Goal: Task Accomplishment & Management: Use online tool/utility

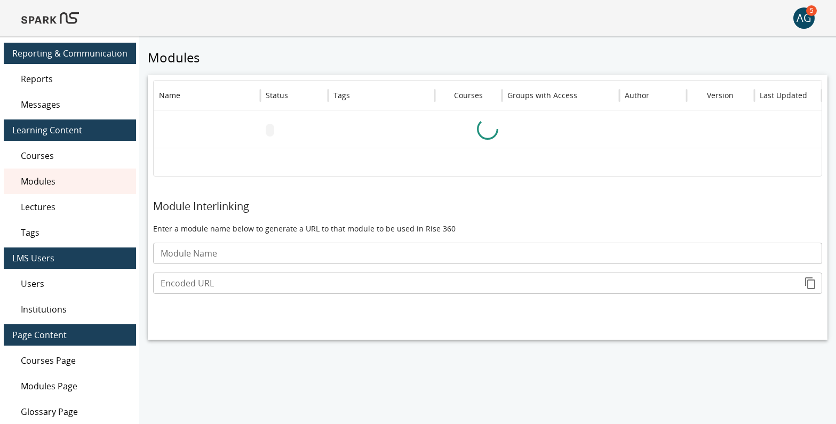
click at [42, 78] on span "Reports" at bounding box center [74, 79] width 107 height 13
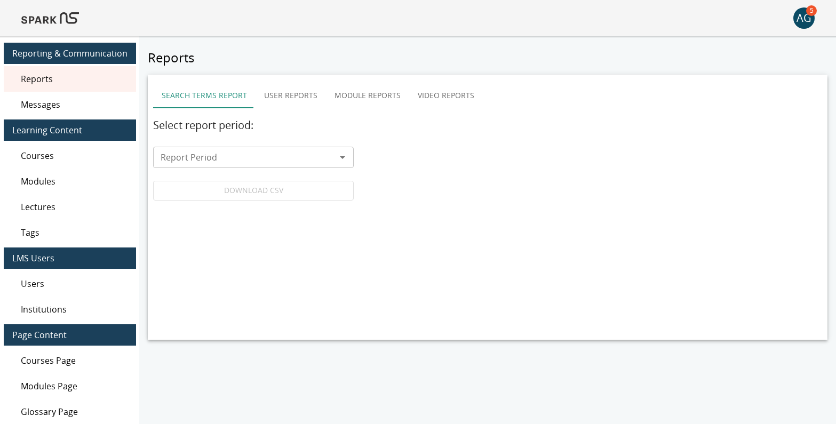
click at [293, 98] on button "User Reports" at bounding box center [291, 96] width 70 height 26
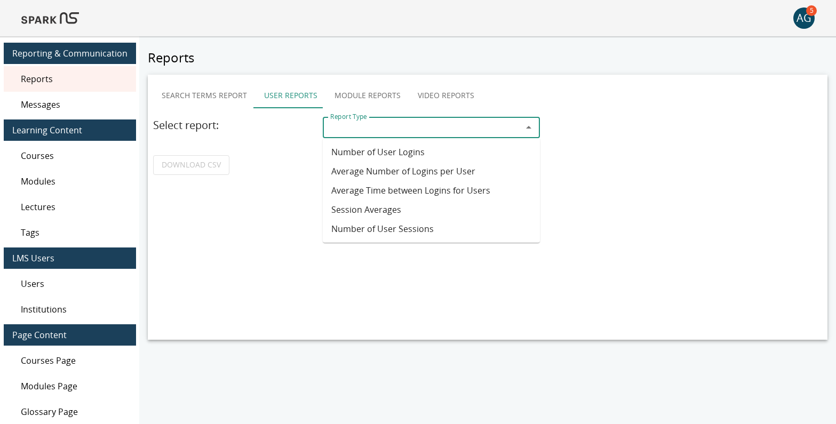
click at [368, 133] on input "Report Type" at bounding box center [422, 127] width 193 height 15
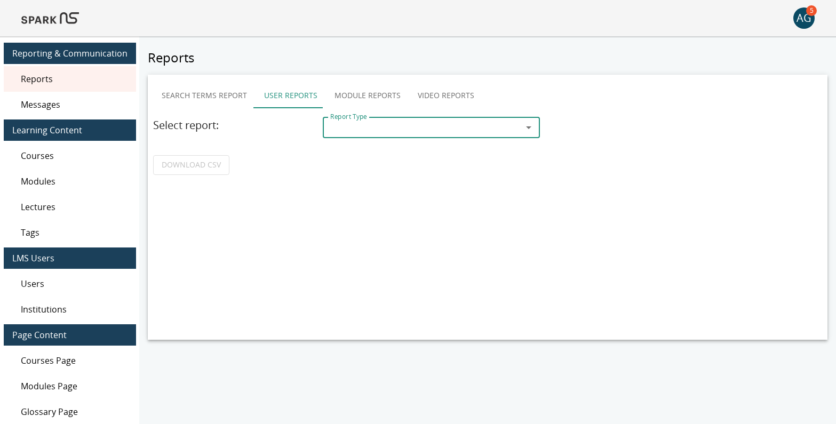
click at [380, 181] on div "Search Terms Report User Reports Module Reports Video Reports Select report: Re…" at bounding box center [488, 207] width 680 height 265
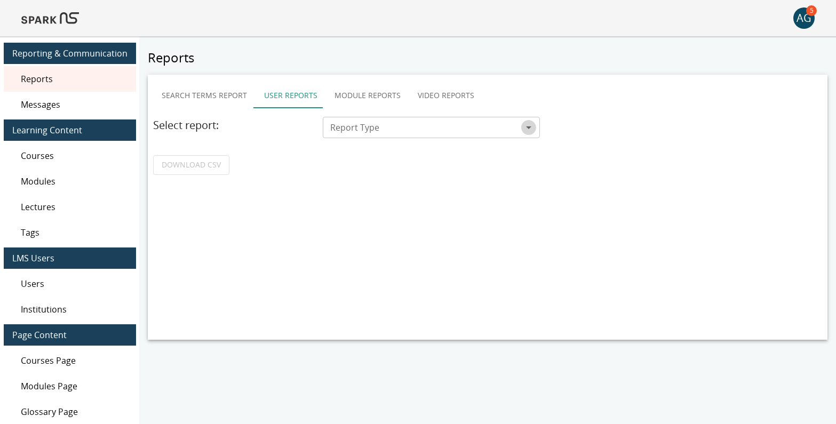
click at [529, 128] on icon "Open" at bounding box center [528, 127] width 5 height 3
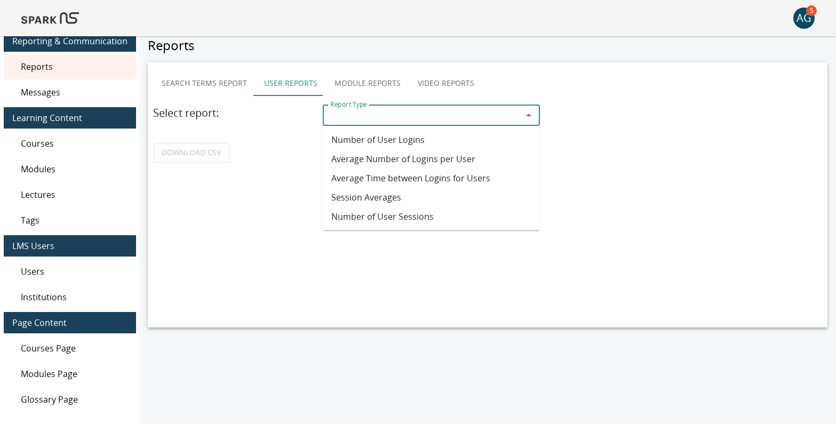
scroll to position [14, 0]
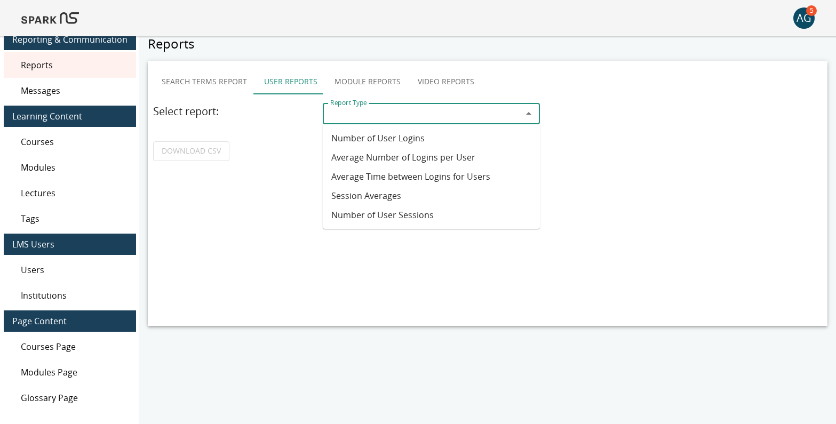
click at [347, 84] on button "Module Reports" at bounding box center [367, 82] width 83 height 26
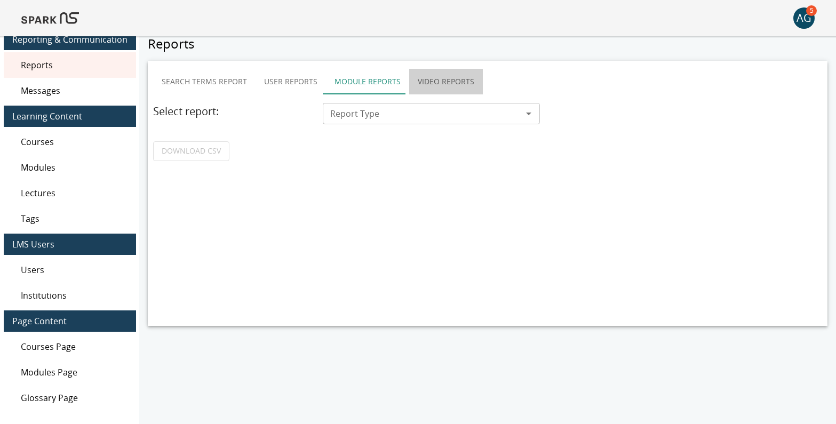
click at [426, 85] on button "Video Reports" at bounding box center [446, 82] width 74 height 26
click at [272, 79] on button "User Reports" at bounding box center [291, 82] width 70 height 26
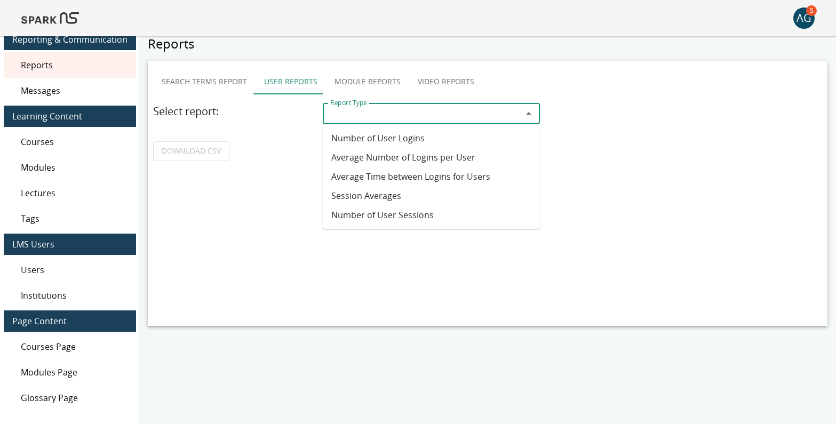
click at [370, 116] on input "Report Type" at bounding box center [422, 113] width 193 height 15
click at [369, 138] on li "Number of User Logins" at bounding box center [431, 138] width 217 height 19
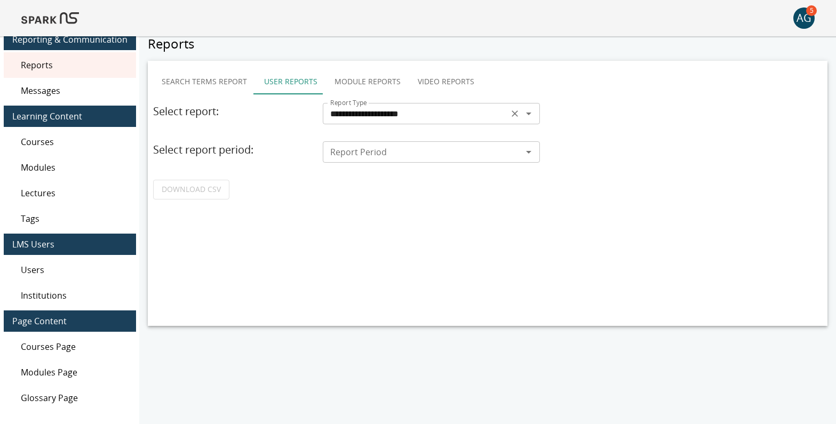
click at [361, 116] on input "**********" at bounding box center [415, 113] width 179 height 15
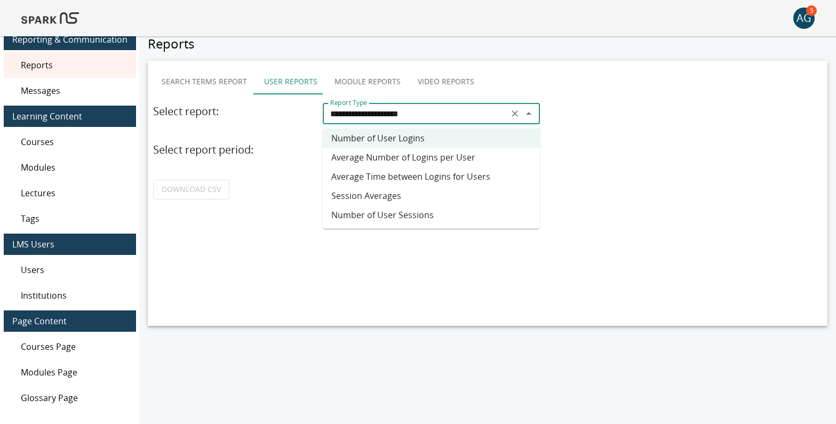
scroll to position [0, 0]
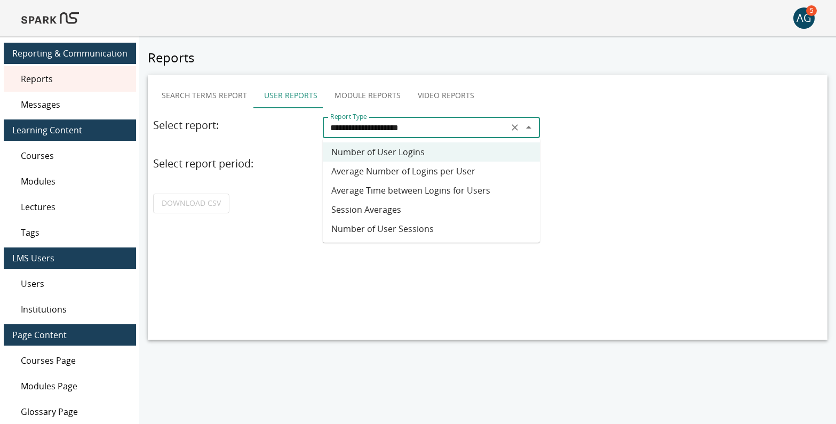
click at [375, 208] on li "Session Averages" at bounding box center [431, 209] width 217 height 19
type input "**********"
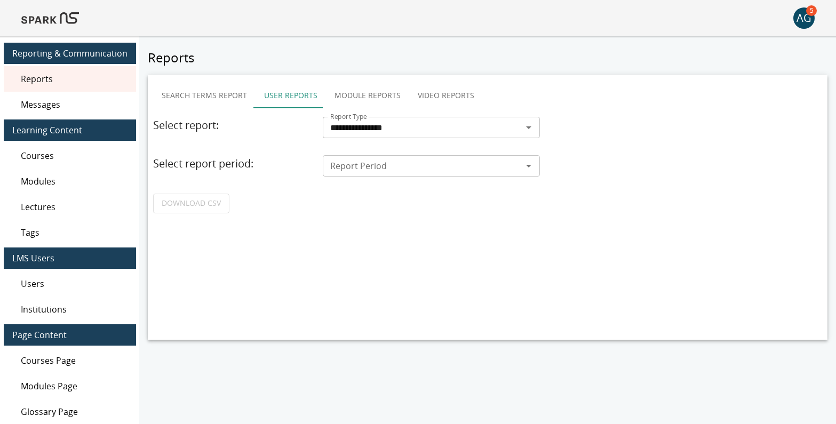
click at [375, 168] on input "Report Period" at bounding box center [422, 165] width 193 height 15
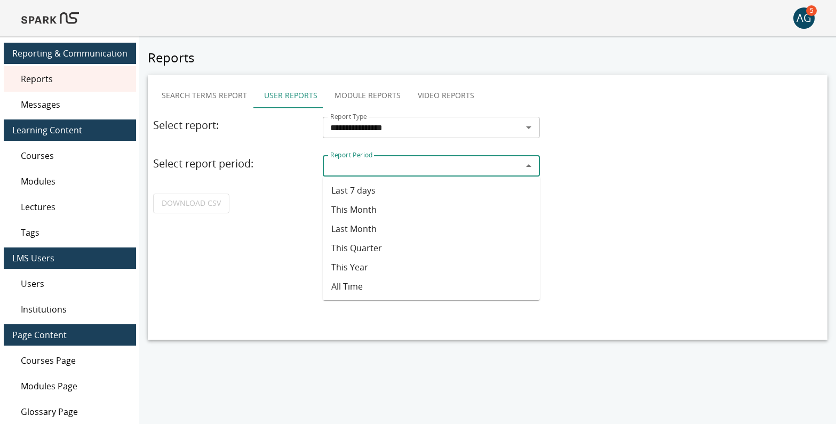
click at [369, 234] on li "Last Month" at bounding box center [431, 228] width 217 height 19
type input "**********"
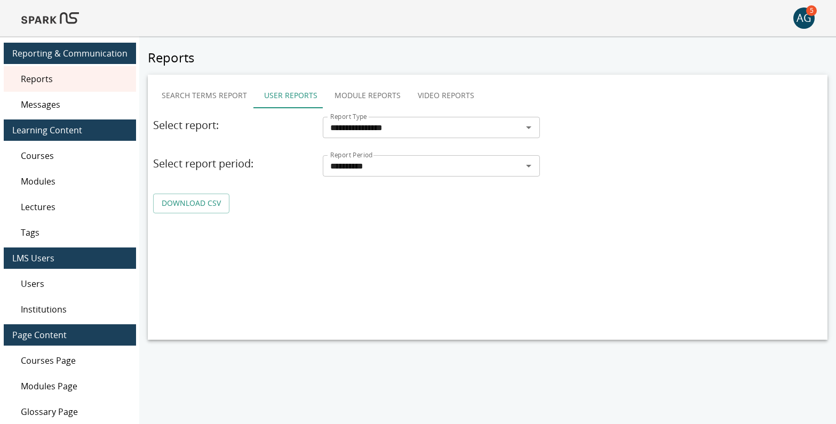
click at [177, 204] on link "DOWNLOAD CSV" at bounding box center [191, 204] width 76 height 20
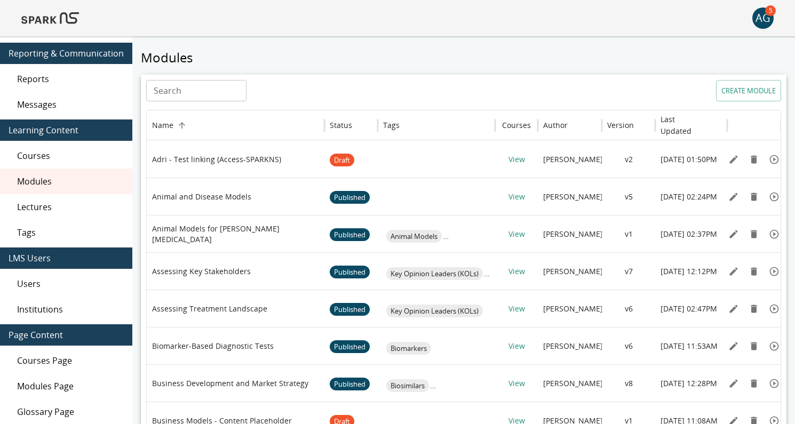
click at [36, 82] on span "Reports" at bounding box center [70, 79] width 107 height 13
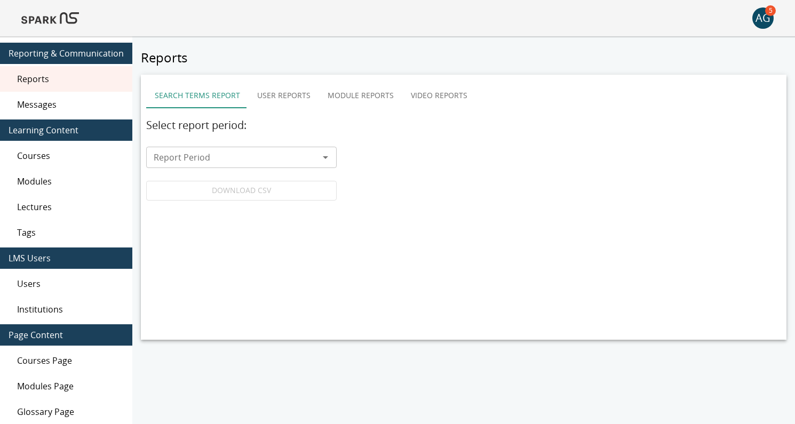
click at [355, 94] on button "Module Reports" at bounding box center [360, 96] width 83 height 26
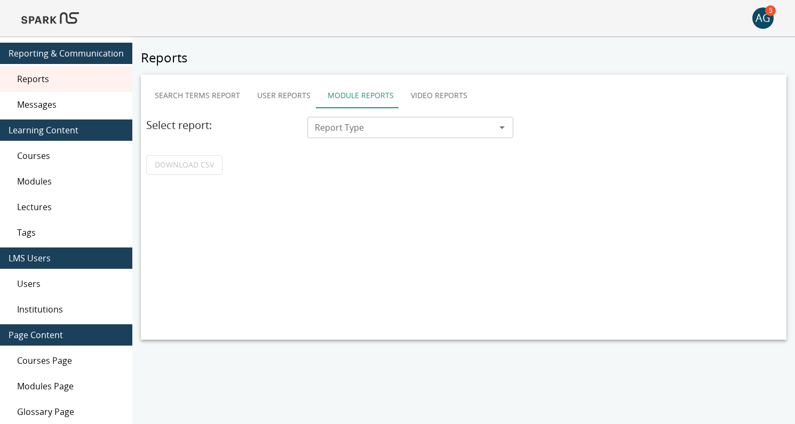
click at [375, 125] on input "Report Type" at bounding box center [402, 127] width 182 height 15
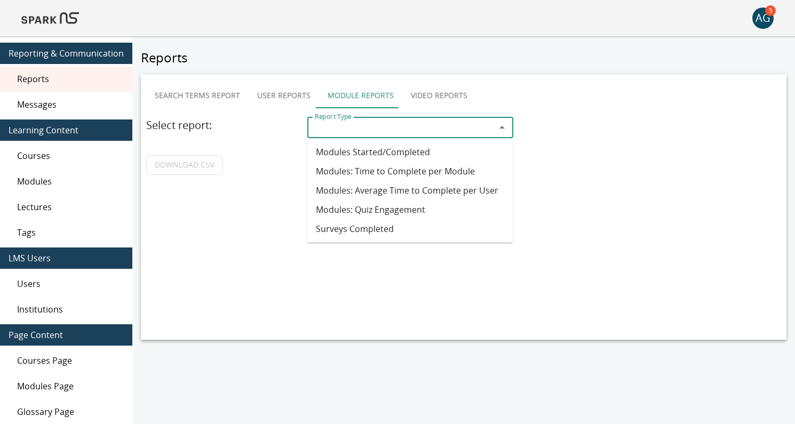
click at [389, 209] on li "Modules: Quiz Engagement" at bounding box center [410, 209] width 206 height 19
type input "**********"
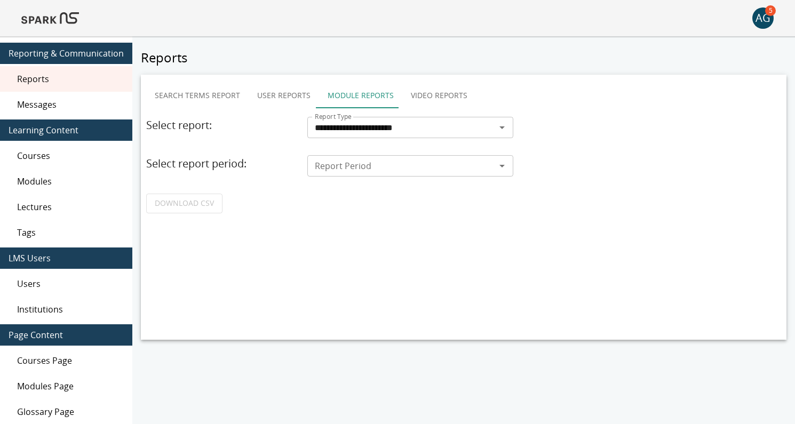
click at [330, 168] on input "Report Period" at bounding box center [402, 165] width 182 height 15
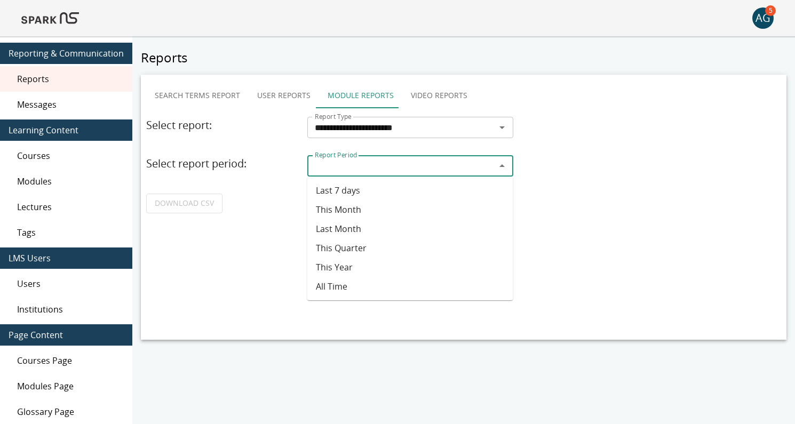
click at [344, 232] on li "Last Month" at bounding box center [410, 228] width 206 height 19
type input "**********"
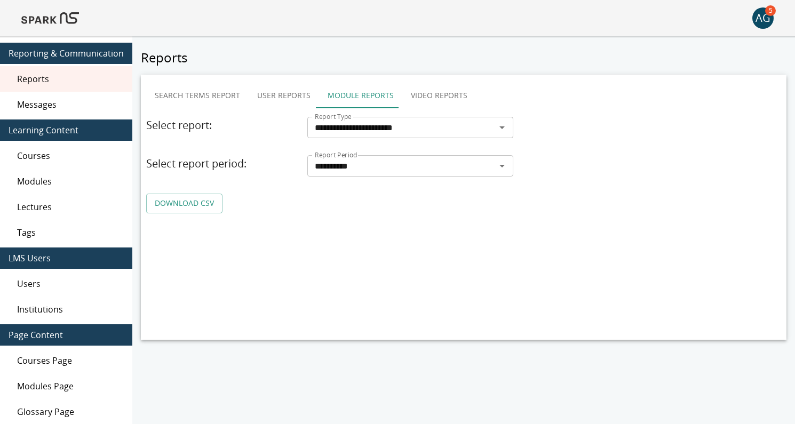
click at [189, 206] on link "DOWNLOAD CSV" at bounding box center [184, 204] width 76 height 20
click at [196, 90] on button "Search Terms Report" at bounding box center [197, 96] width 102 height 26
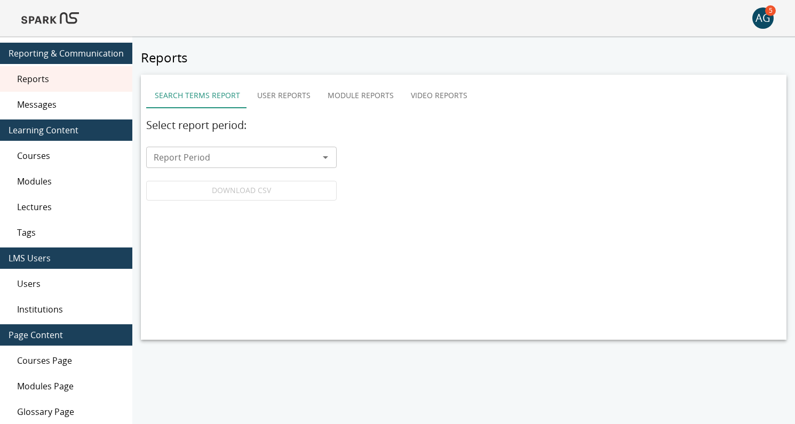
click at [250, 152] on input "Report Period" at bounding box center [232, 157] width 166 height 15
click at [369, 158] on div "Select report period: Report Period Report Period DOWNLOAD CSV" at bounding box center [463, 159] width 635 height 84
click at [51, 186] on span "Modules" at bounding box center [70, 181] width 107 height 13
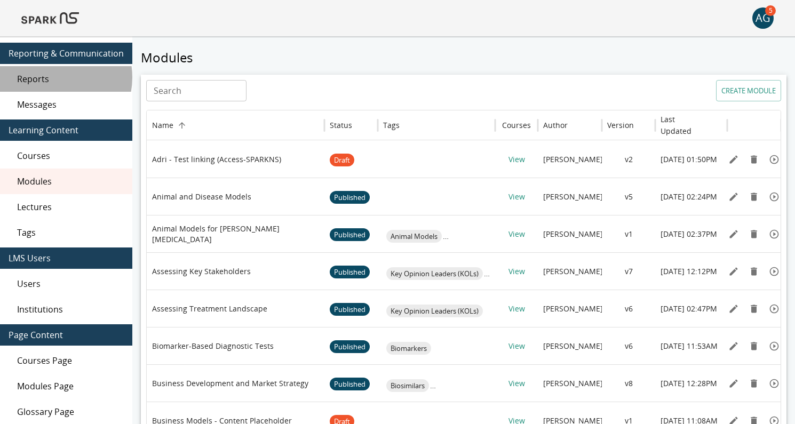
click at [52, 77] on span "Reports" at bounding box center [70, 79] width 107 height 13
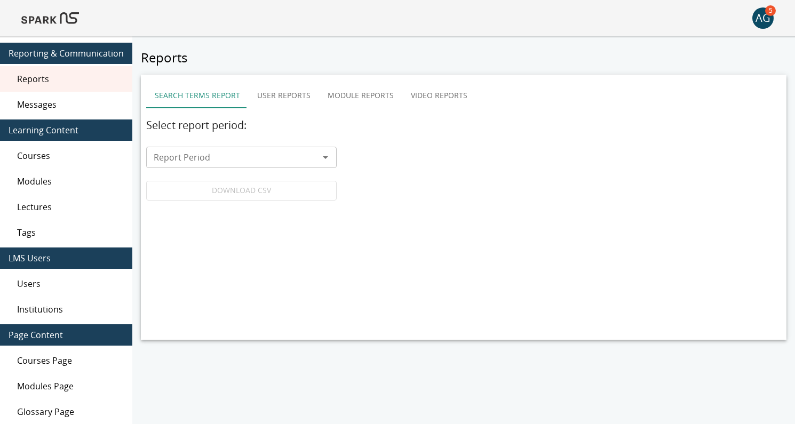
click at [351, 94] on button "Module Reports" at bounding box center [360, 96] width 83 height 26
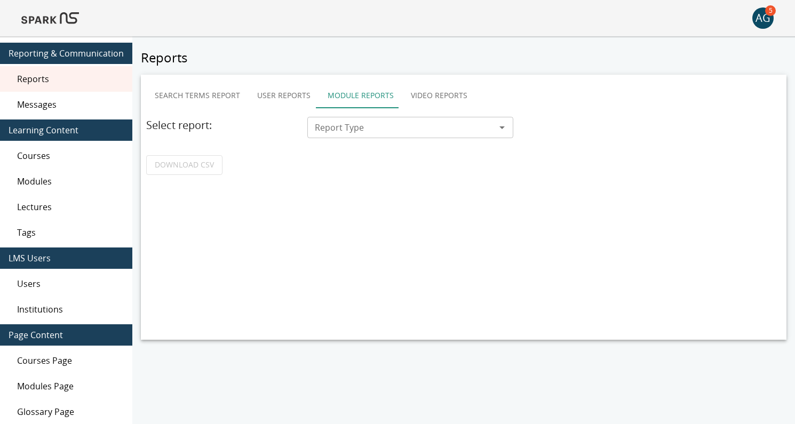
click at [355, 129] on input "Report Type" at bounding box center [402, 127] width 182 height 15
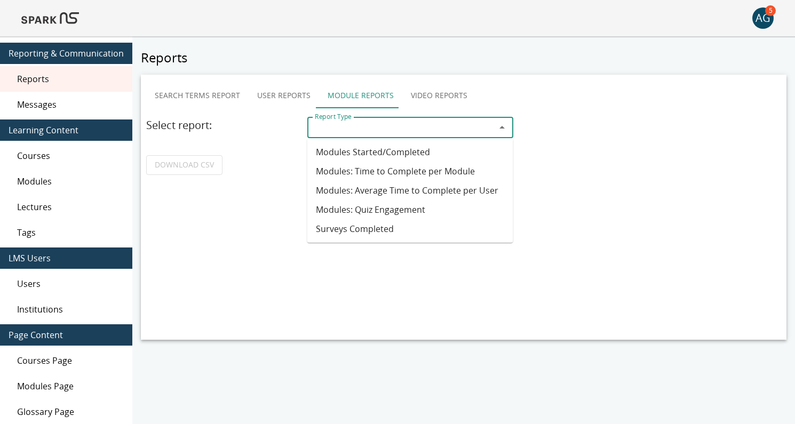
click at [394, 147] on li "Modules Started/Completed" at bounding box center [410, 151] width 206 height 19
type input "**********"
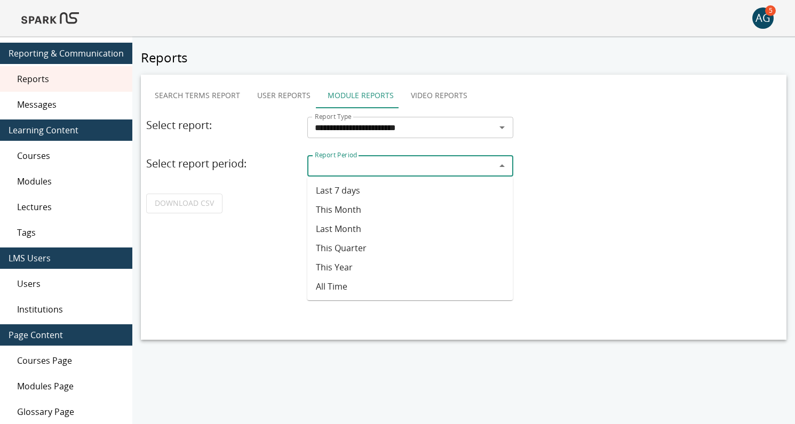
click at [336, 172] on input "Report Period" at bounding box center [402, 165] width 182 height 15
click at [338, 229] on li "Last Month" at bounding box center [410, 228] width 206 height 19
type input "**********"
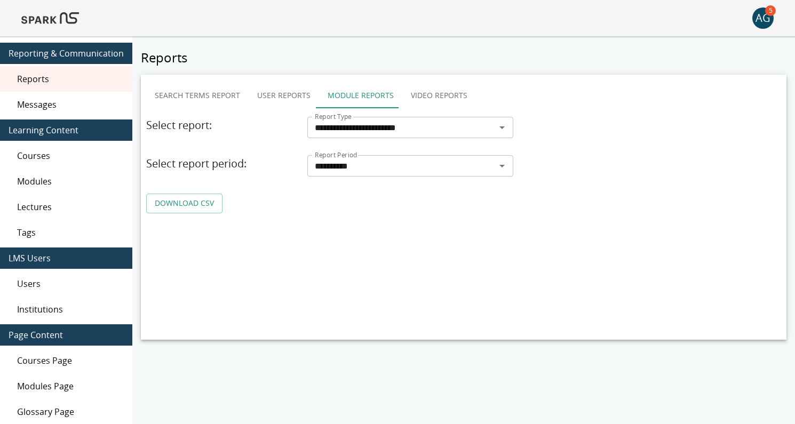
click at [169, 203] on link "DOWNLOAD CSV" at bounding box center [184, 204] width 76 height 20
